Goal: Task Accomplishment & Management: Use online tool/utility

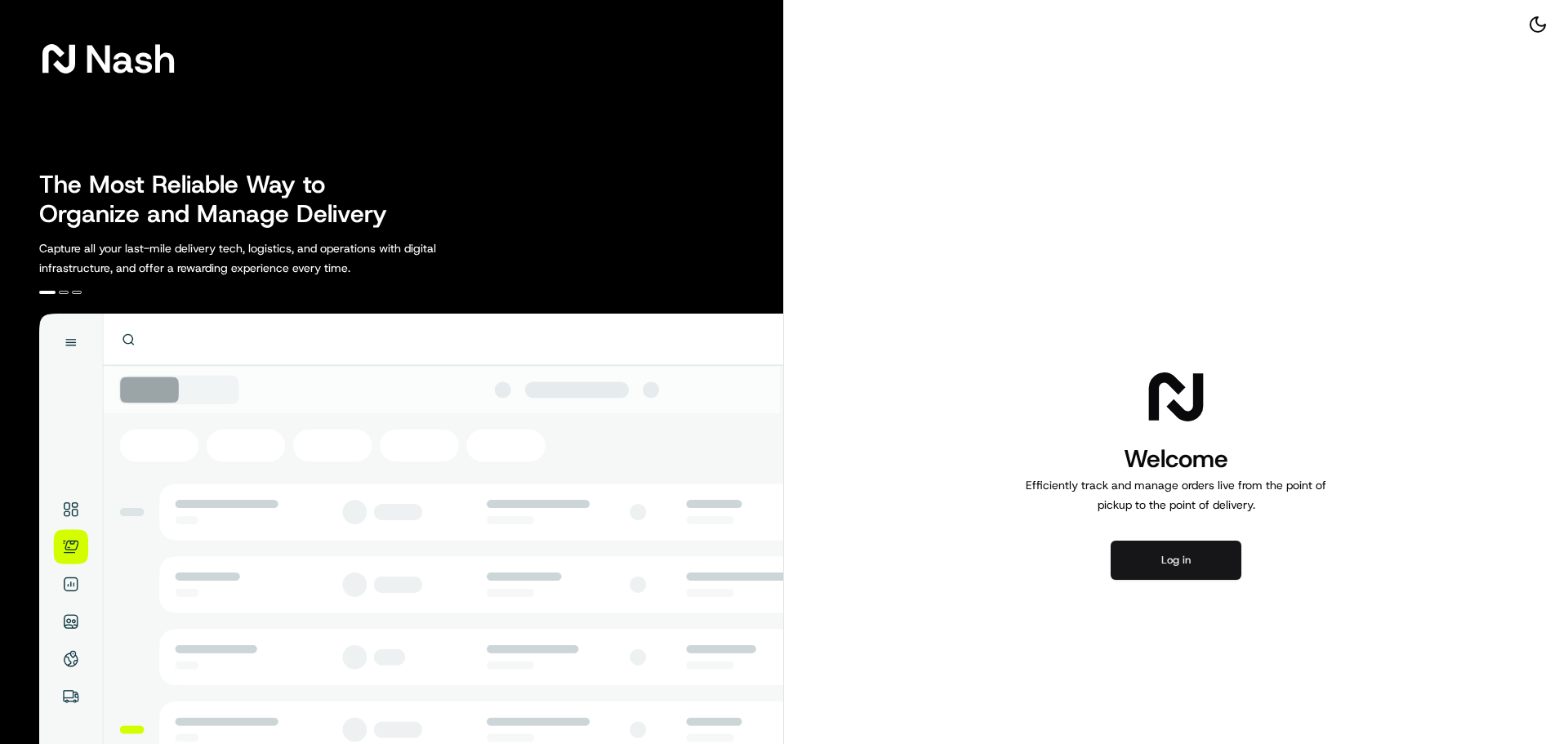
click at [1186, 560] on button "Log in" at bounding box center [1176, 561] width 130 height 39
click at [1169, 548] on button "Log in" at bounding box center [1176, 561] width 130 height 39
